Goal: Information Seeking & Learning: Learn about a topic

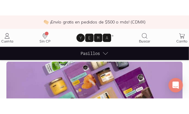
scroll to position [330, 0]
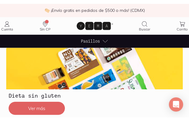
scroll to position [231, 0]
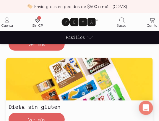
click at [125, 120] on div "Dieta sin gluten Ver más" at bounding box center [79, 114] width 147 height 28
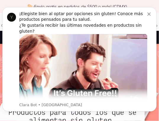
click at [151, 14] on icon "Dismiss notification" at bounding box center [149, 13] width 3 height 3
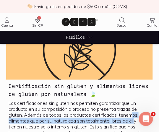
click at [133, 117] on p "Las certificaciones sin gluten nos permiten garantizar que un producto en su co…" at bounding box center [80, 120] width 142 height 41
click at [19, 123] on p "Las certificaciones sin gluten nos permiten garantizar que un producto en su co…" at bounding box center [80, 120] width 142 height 41
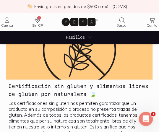
click at [0, 114] on div "Certificación sin gluten y alimentos libres de gluten por naturaleza 🍃 Las cert…" at bounding box center [79, 120] width 159 height 166
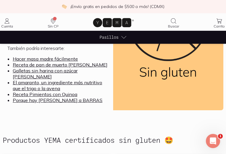
scroll to position [340, 0]
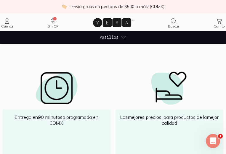
scroll to position [768, 0]
